Goal: Find specific page/section: Find specific page/section

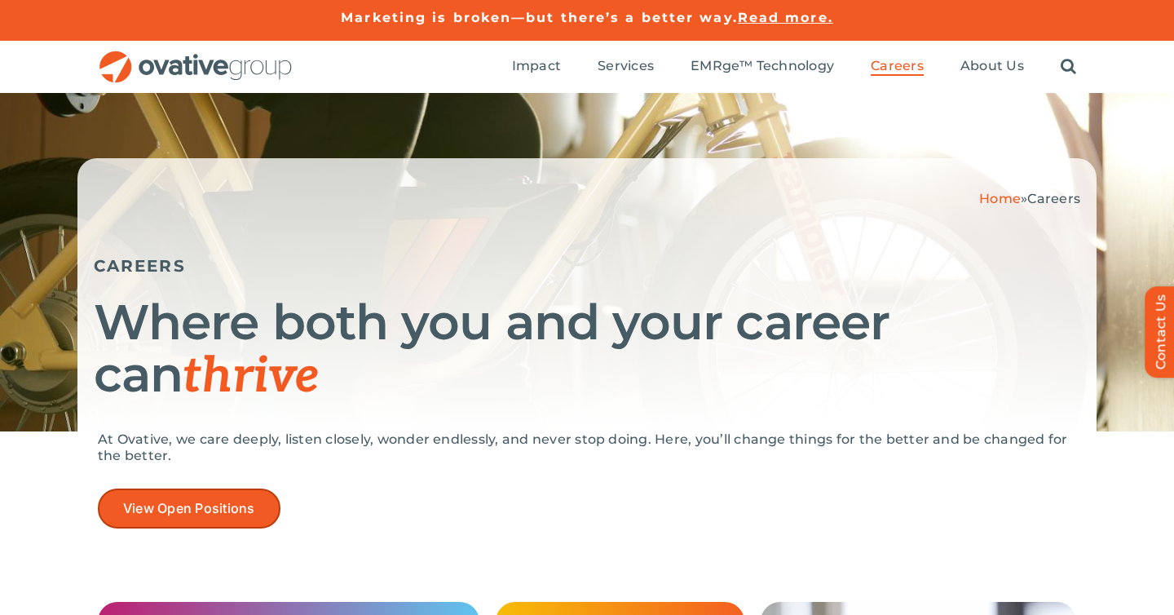
click at [218, 504] on span "View Open Positions" at bounding box center [189, 508] width 132 height 15
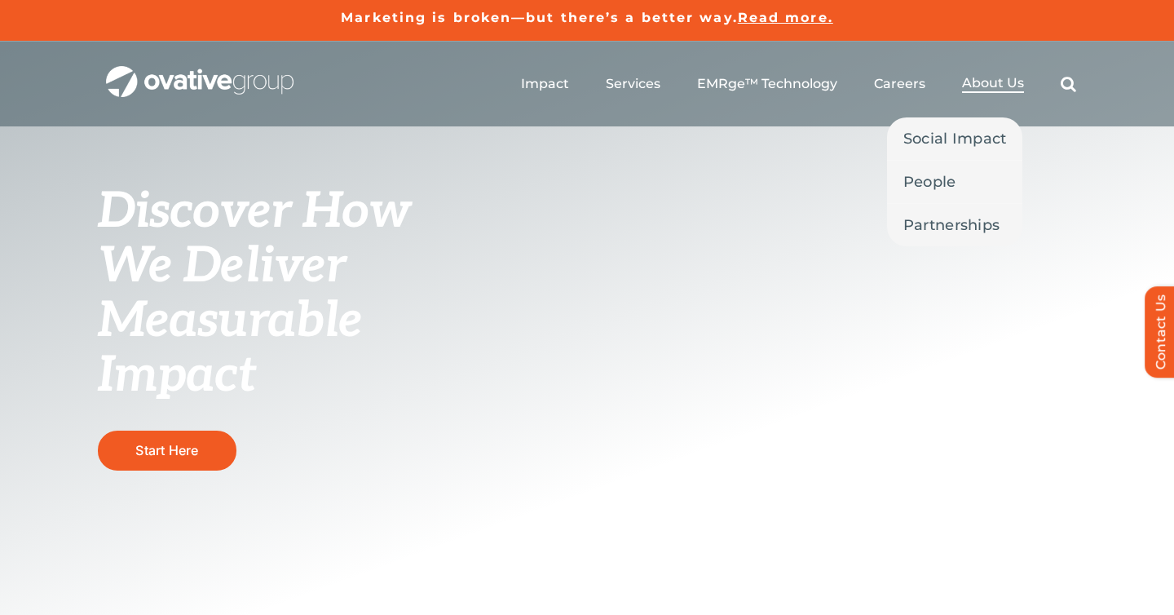
click at [989, 87] on span "About Us" at bounding box center [993, 83] width 62 height 16
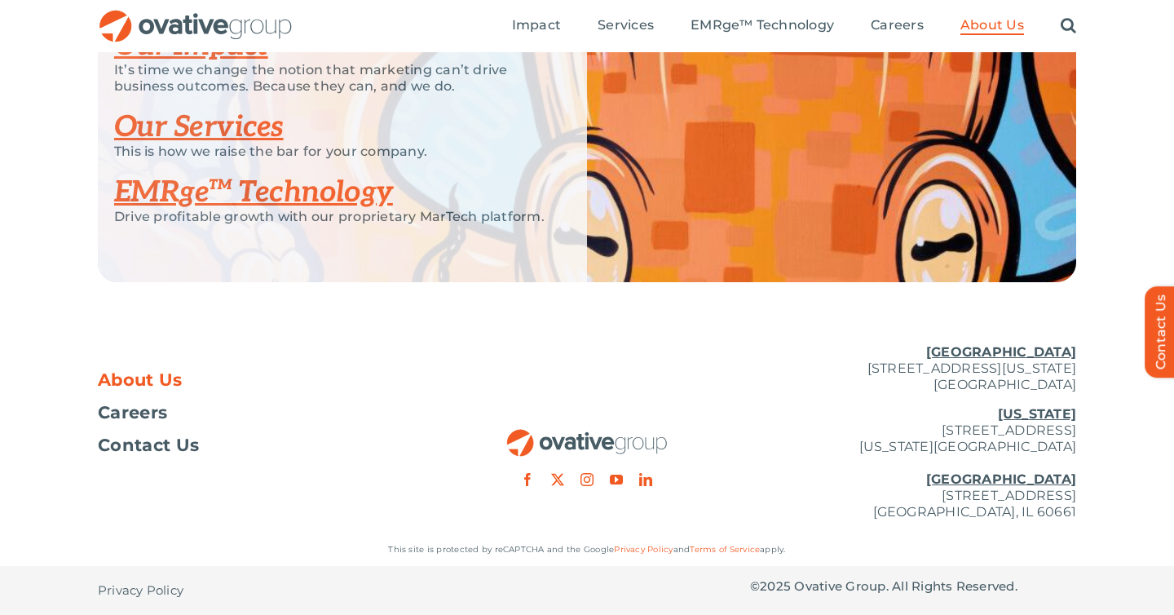
scroll to position [3580, 0]
click at [1158, 306] on link "Contact Us" at bounding box center [1169, 331] width 49 height 91
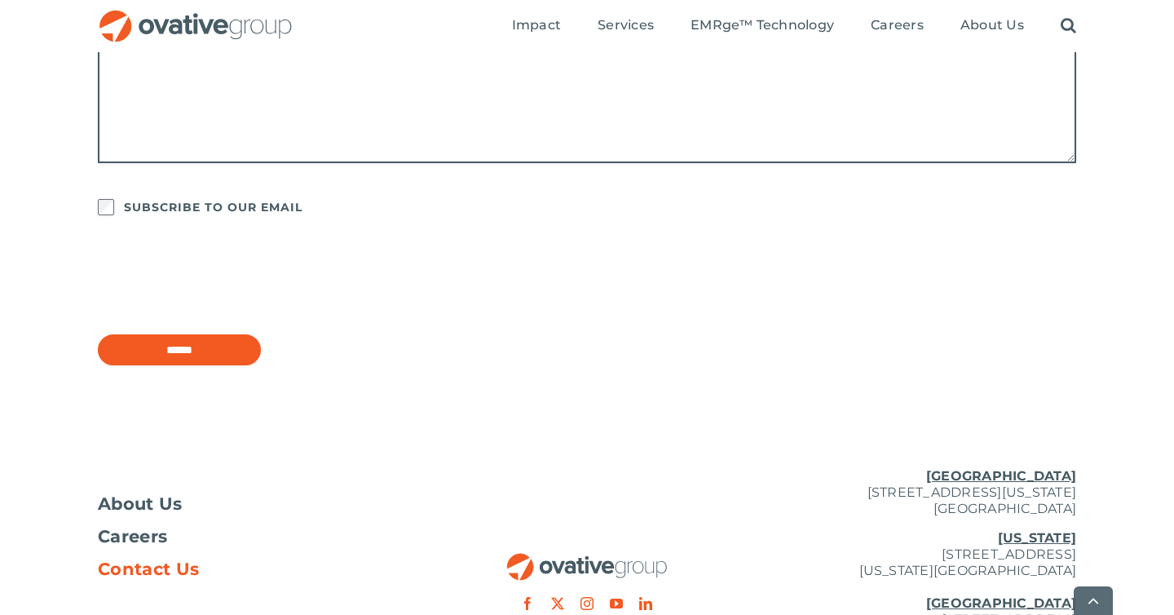
scroll to position [1429, 0]
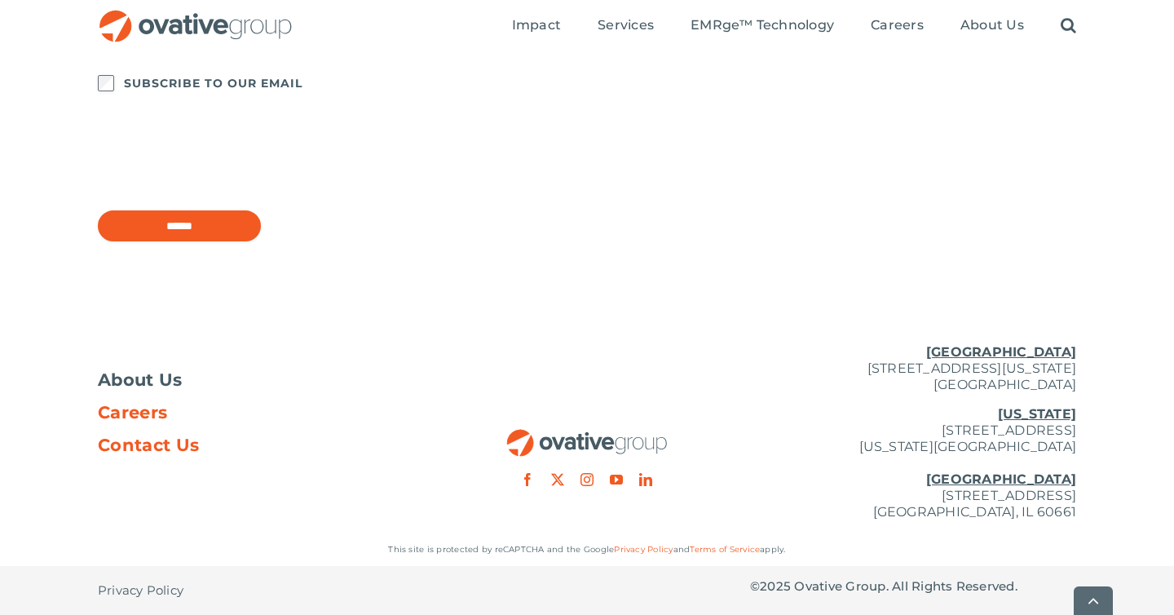
click at [118, 413] on span "Careers" at bounding box center [132, 412] width 69 height 16
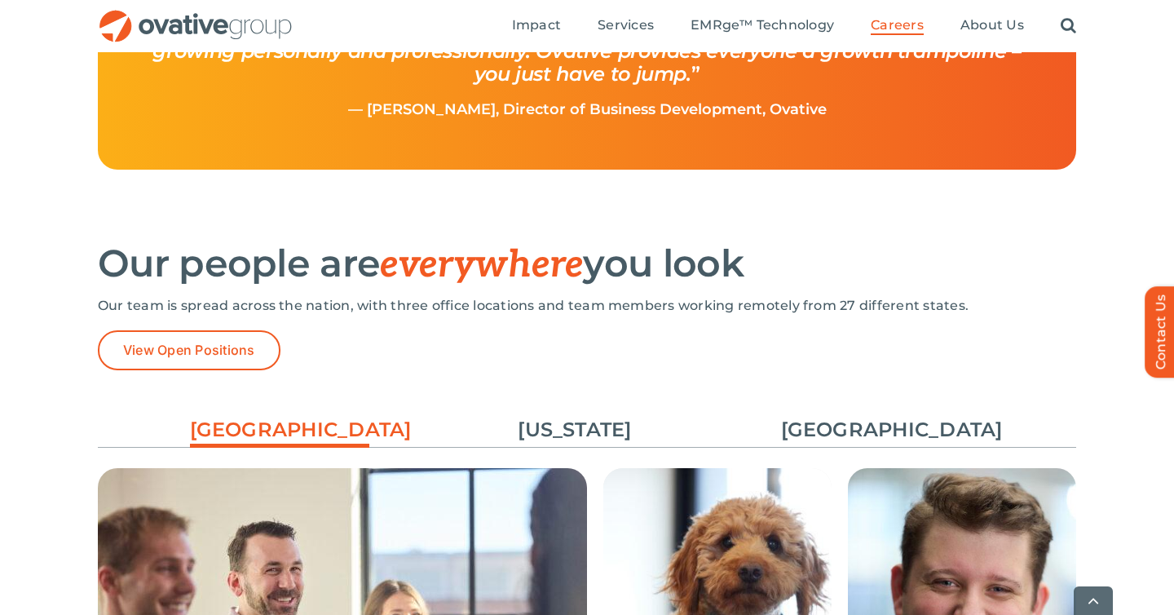
scroll to position [2433, 0]
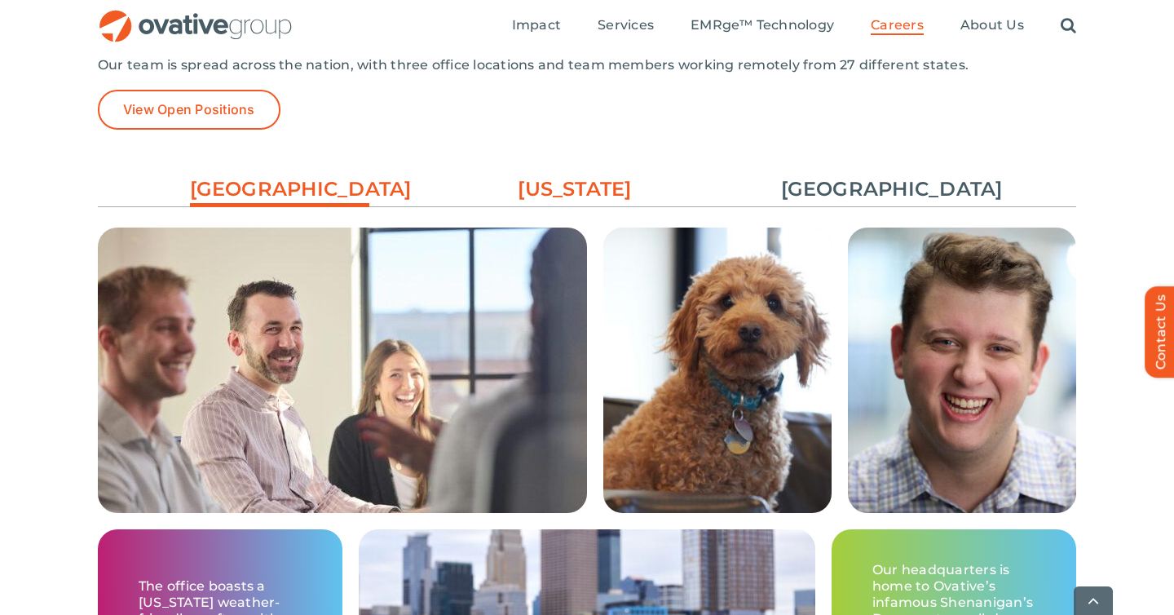
click at [590, 194] on link "[US_STATE]" at bounding box center [574, 189] width 179 height 28
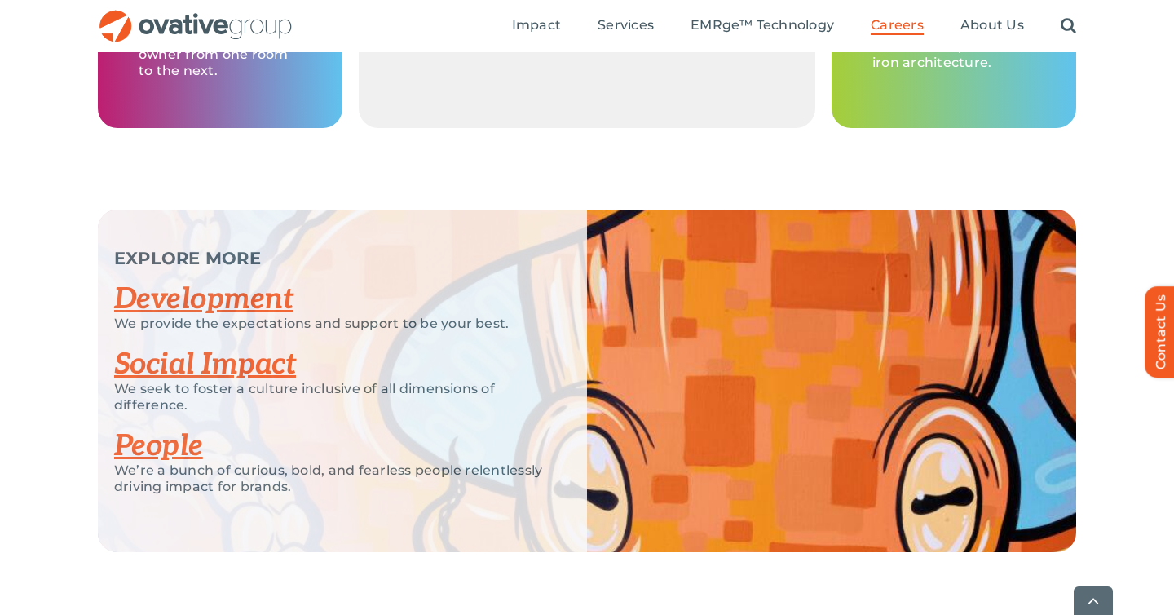
scroll to position [3300, 0]
